Goal: Transaction & Acquisition: Purchase product/service

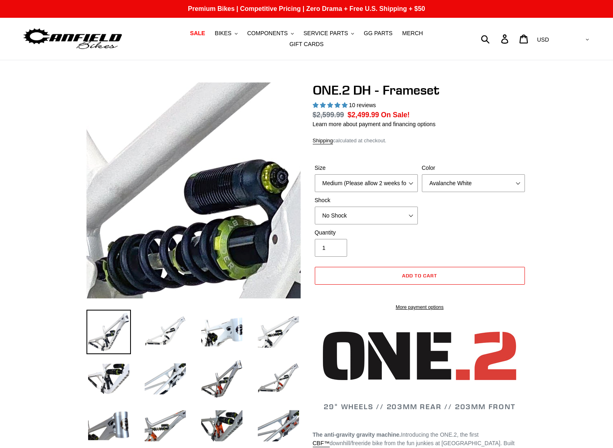
select select "highest-rating"
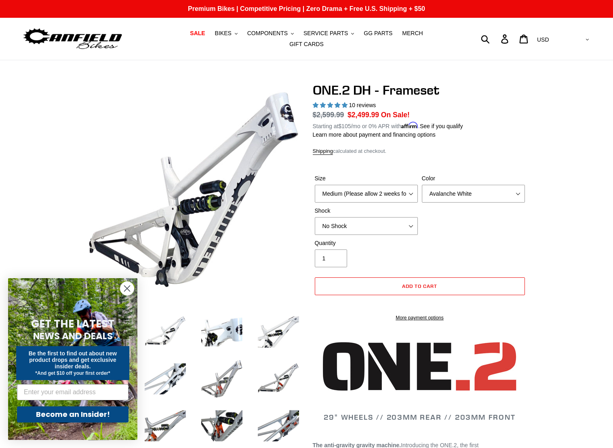
click at [223, 382] on img at bounding box center [222, 379] width 44 height 44
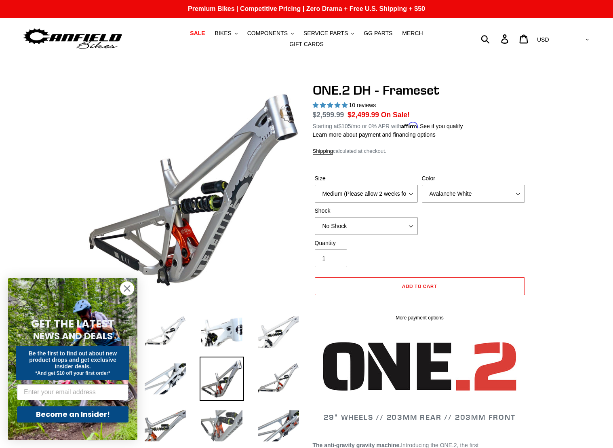
click at [233, 425] on img at bounding box center [222, 425] width 44 height 44
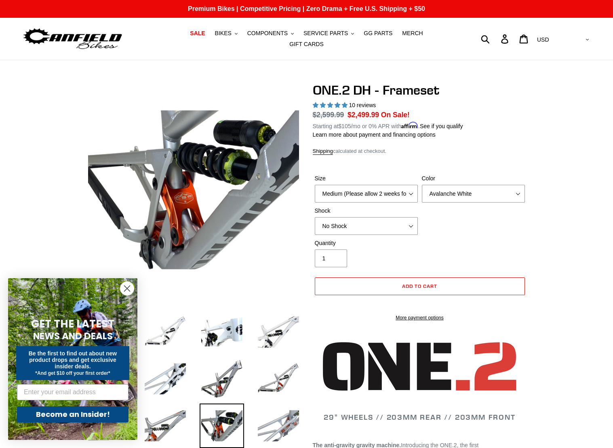
click at [270, 418] on img at bounding box center [278, 425] width 44 height 44
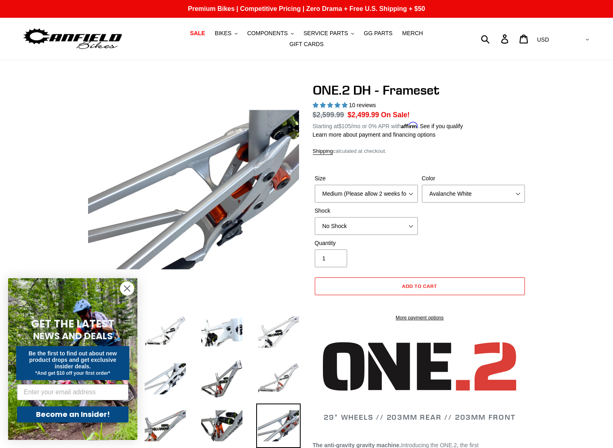
click at [286, 364] on img at bounding box center [278, 379] width 44 height 44
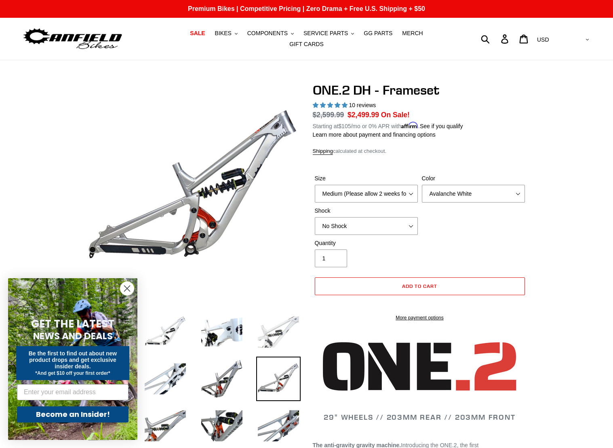
click at [293, 316] on img at bounding box center [278, 332] width 44 height 44
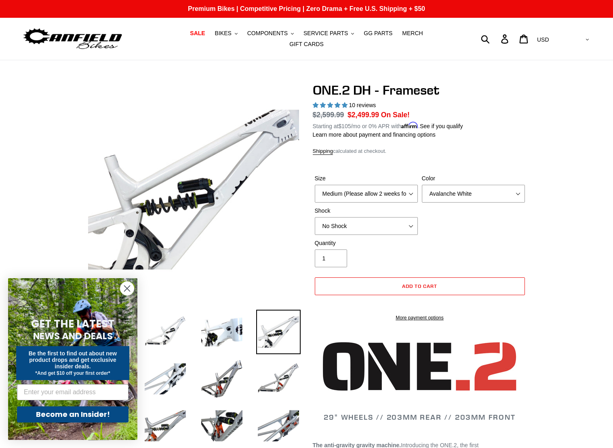
click at [286, 328] on img at bounding box center [278, 332] width 44 height 44
click at [232, 321] on img at bounding box center [222, 332] width 44 height 44
